Goal: Task Accomplishment & Management: Manage account settings

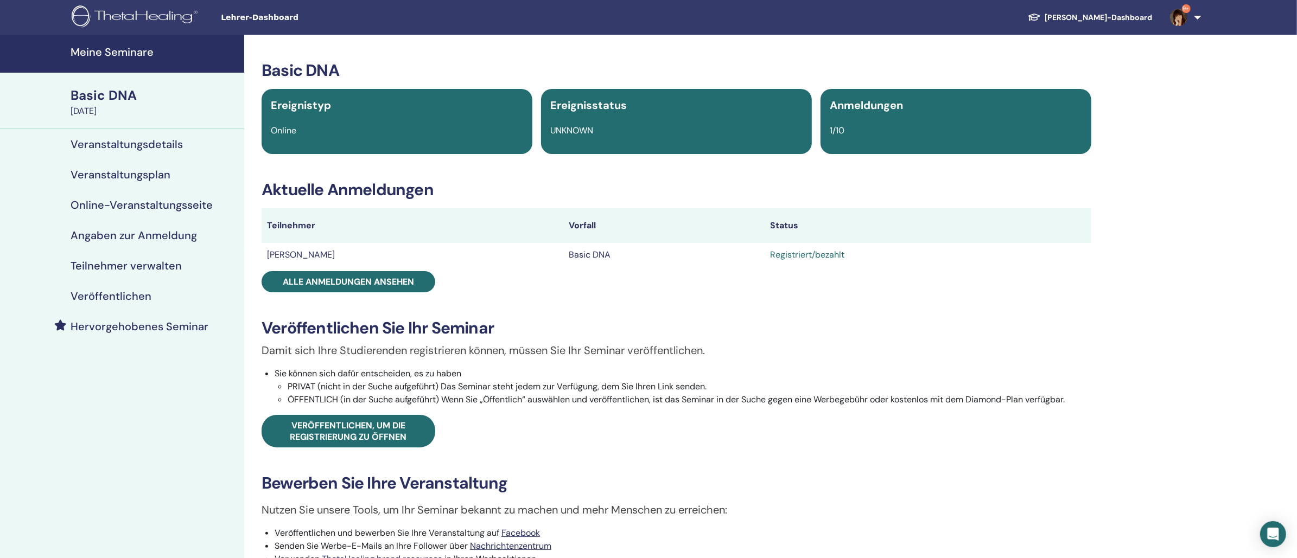
click at [139, 53] on h4 "Meine Seminare" at bounding box center [154, 52] width 167 height 13
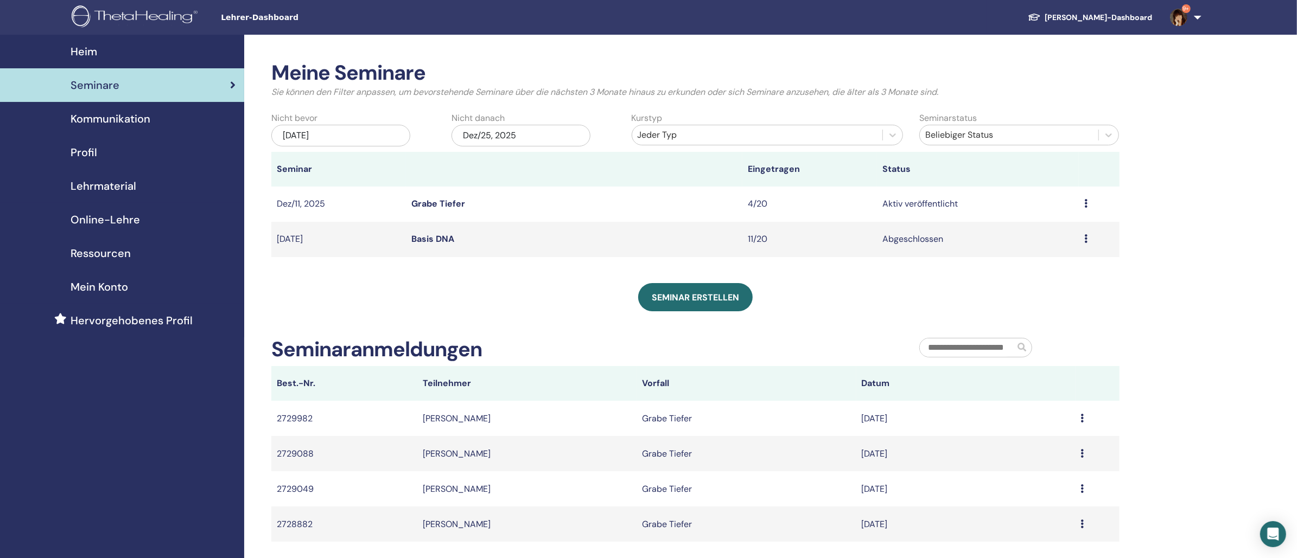
click at [115, 286] on span "Mein Konto" at bounding box center [100, 287] width 58 height 16
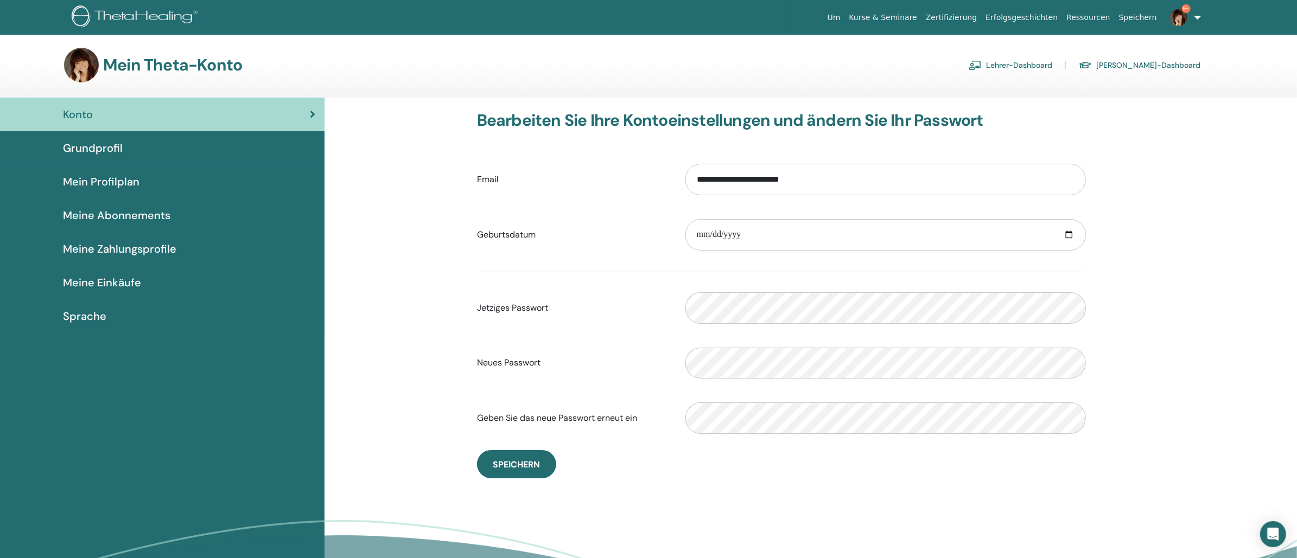
click at [110, 249] on span "Meine Zahlungsprofile" at bounding box center [119, 249] width 113 height 16
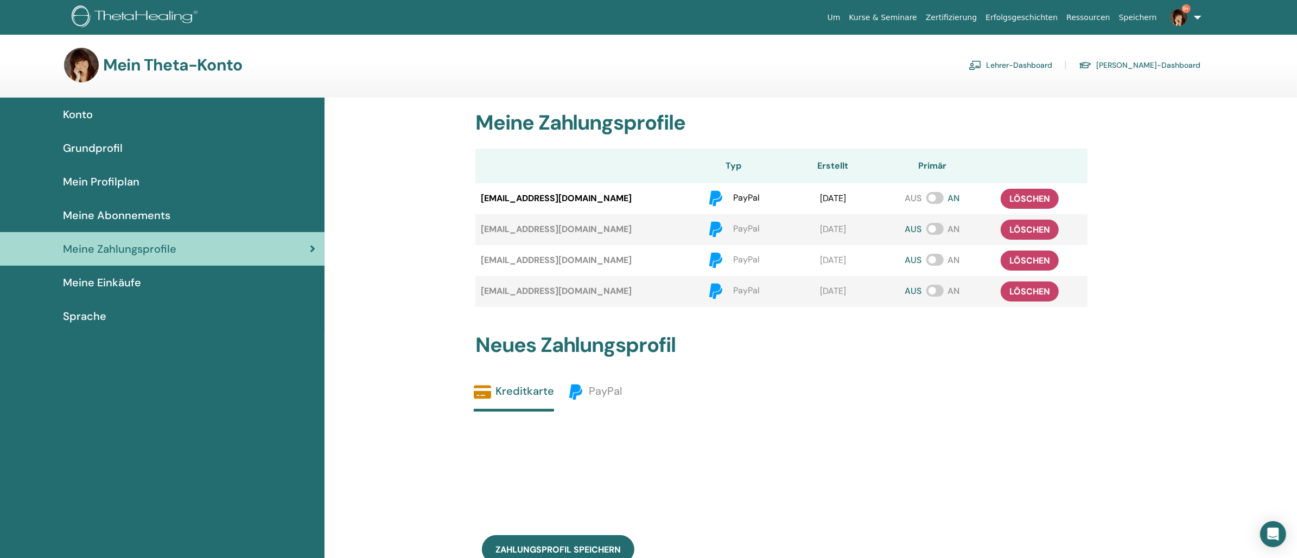
click at [101, 211] on span "Meine Abonnements" at bounding box center [116, 215] width 107 height 16
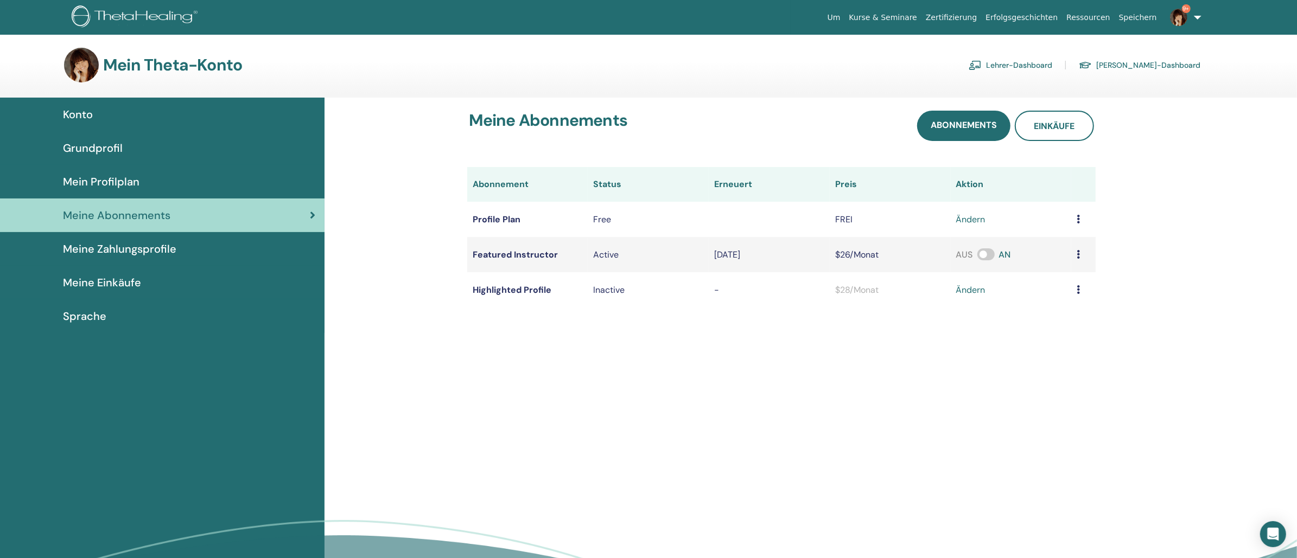
click at [981, 253] on span at bounding box center [985, 255] width 17 height 12
